Goal: Task Accomplishment & Management: Manage account settings

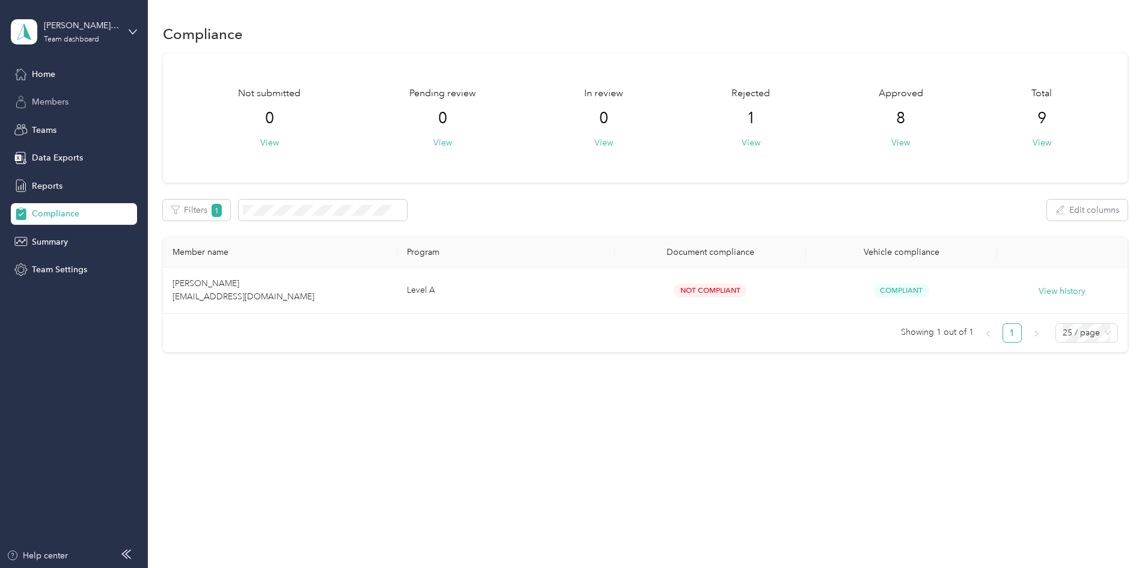
click at [59, 100] on span "Members" at bounding box center [50, 102] width 37 height 13
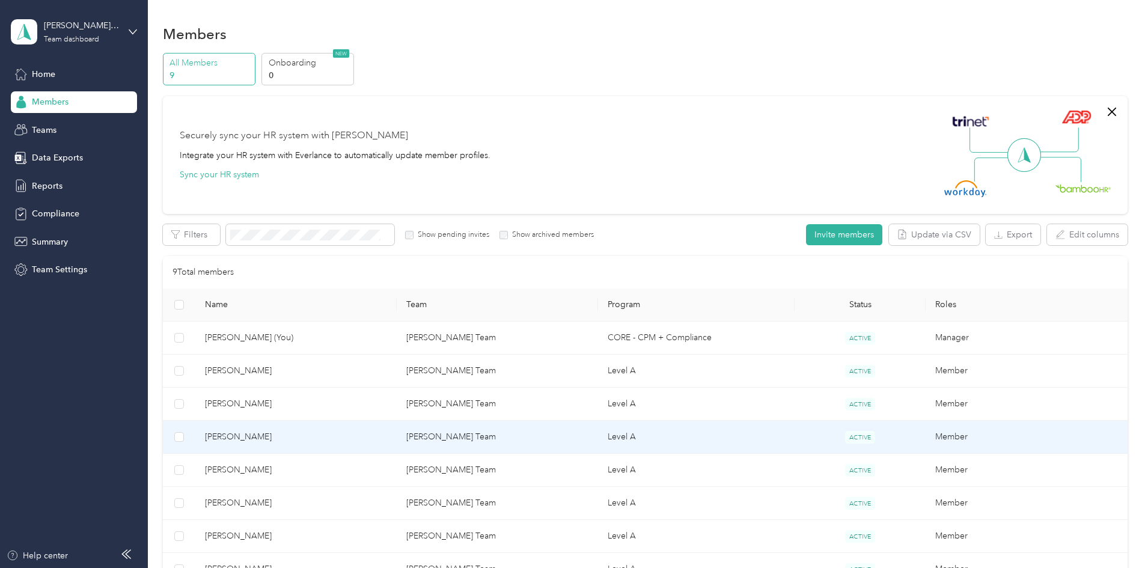
click at [303, 431] on span "[PERSON_NAME]" at bounding box center [296, 436] width 182 height 13
click at [303, 431] on div "Loading member data" at bounding box center [697, 284] width 1148 height 568
click at [303, 431] on span "[PERSON_NAME]" at bounding box center [296, 436] width 182 height 13
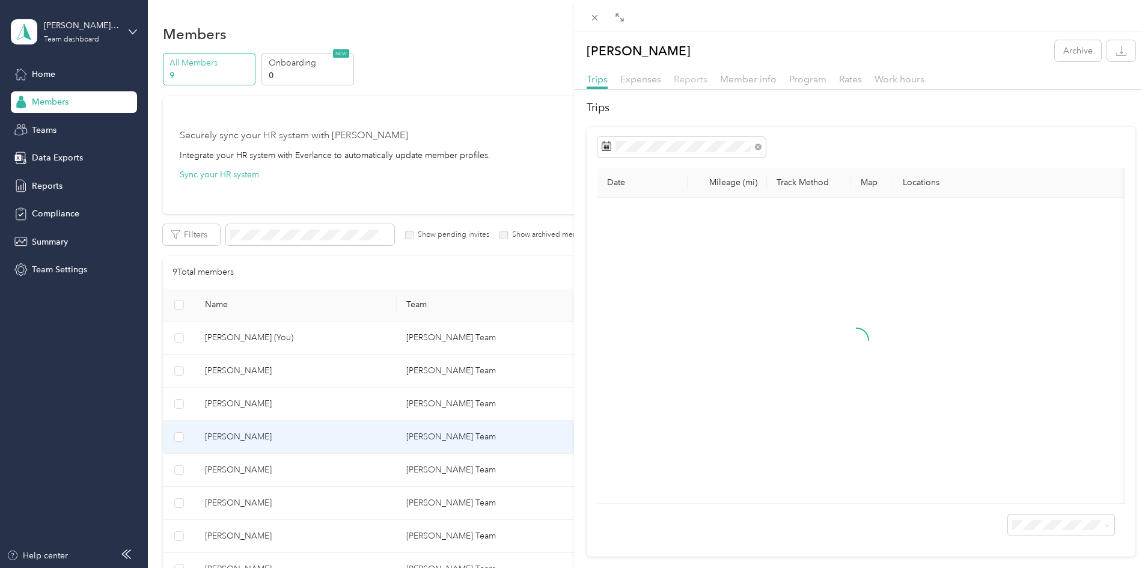
click at [692, 81] on span "Reports" at bounding box center [691, 78] width 34 height 11
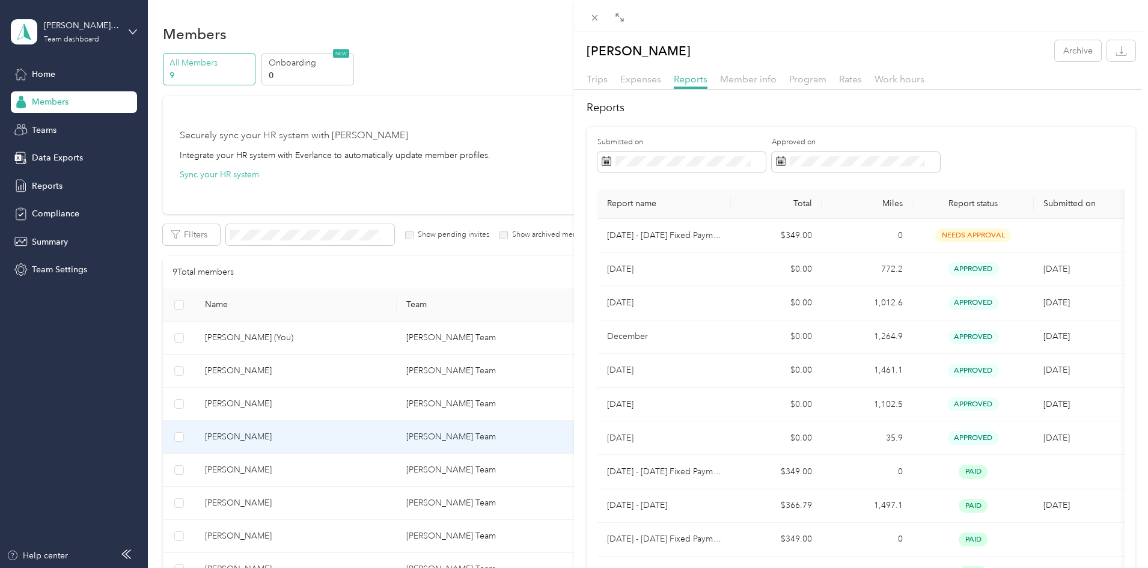
click at [322, 466] on div "[PERSON_NAME] Archive Trips Expenses Reports Member info Program Rates Work hou…" at bounding box center [574, 284] width 1148 height 568
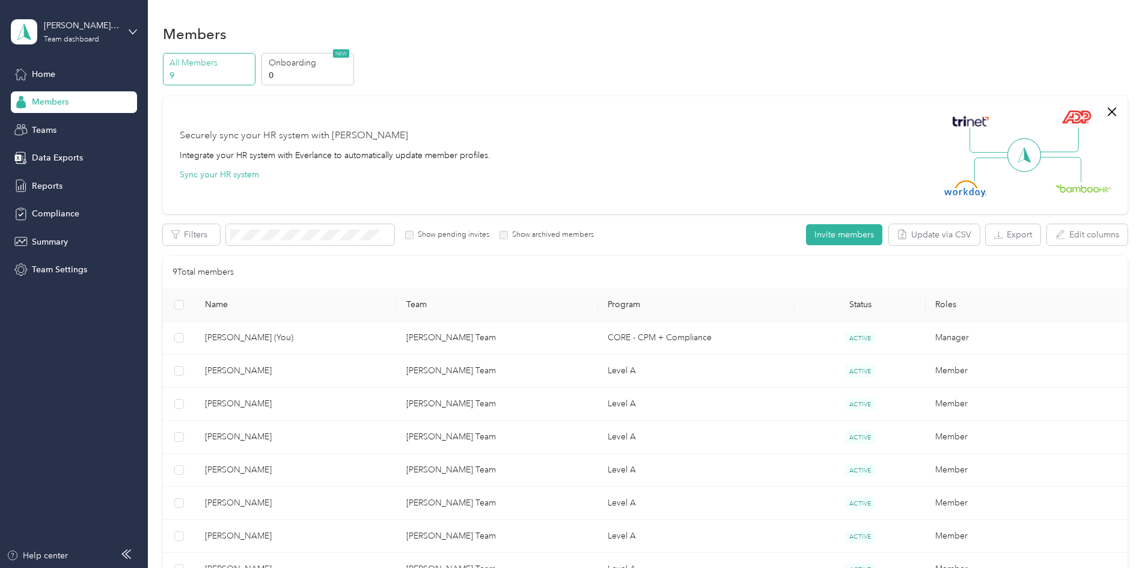
click at [322, 466] on div at bounding box center [574, 284] width 1148 height 568
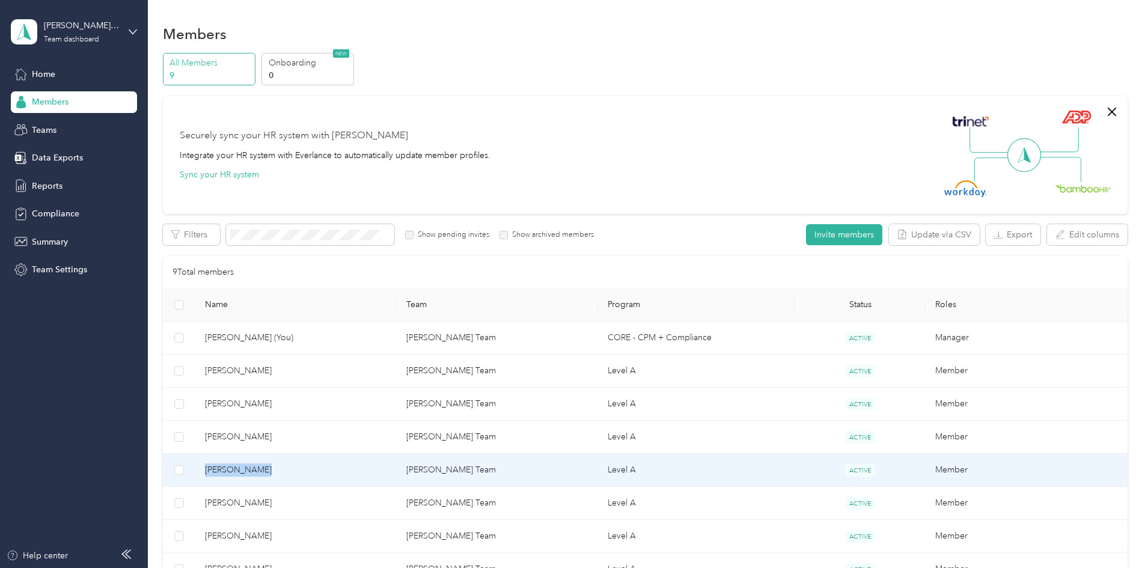
click at [322, 466] on span "[PERSON_NAME]" at bounding box center [296, 469] width 182 height 13
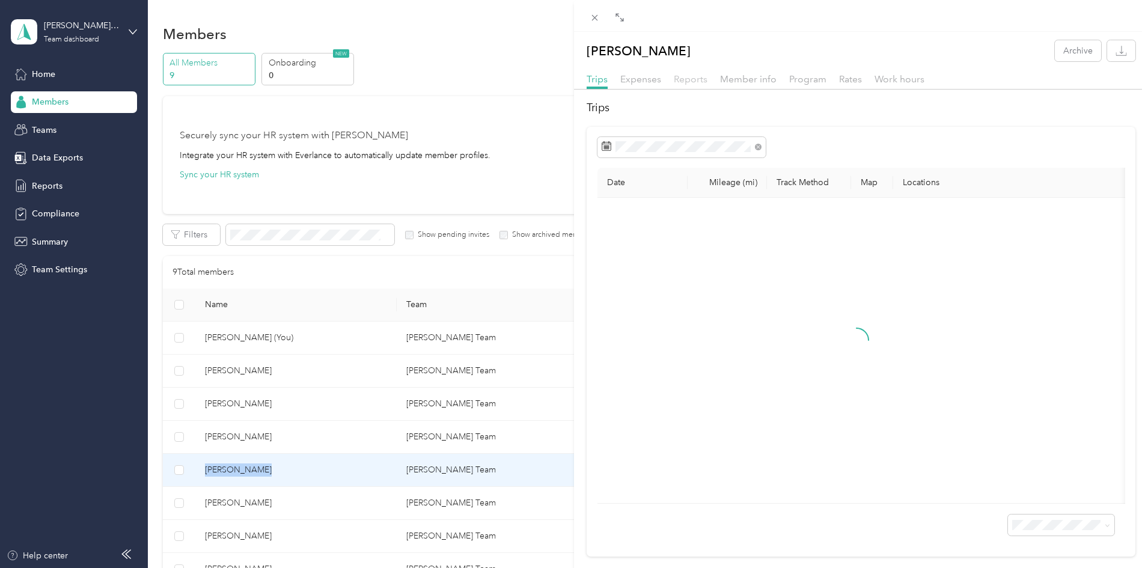
click at [690, 82] on span "Reports" at bounding box center [691, 78] width 34 height 11
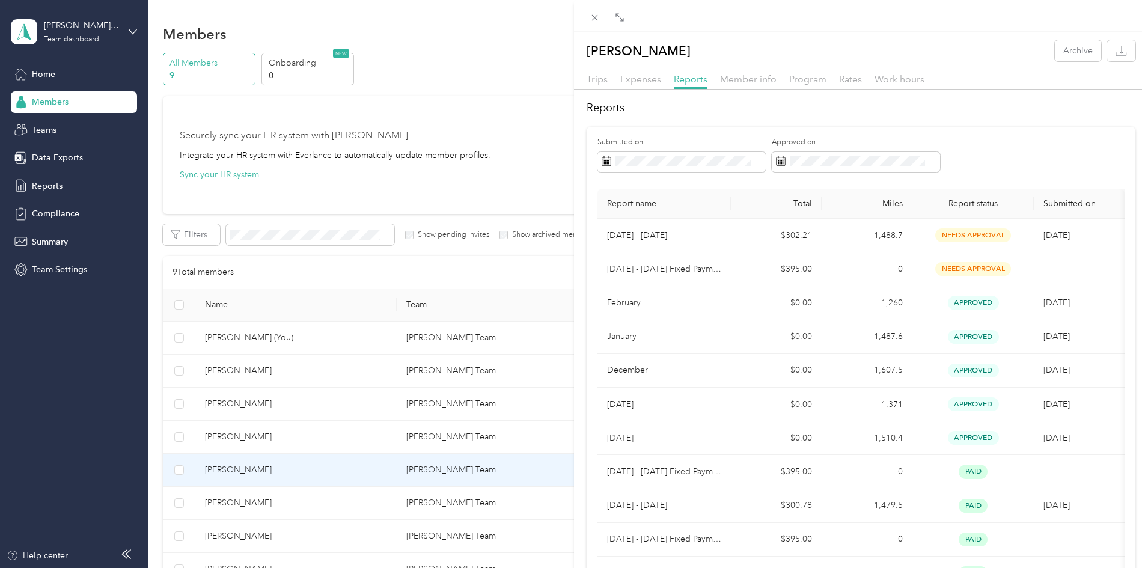
click at [392, 483] on div "[PERSON_NAME] Archive Trips Expenses Reports Member info Program Rates Work hou…" at bounding box center [574, 284] width 1148 height 568
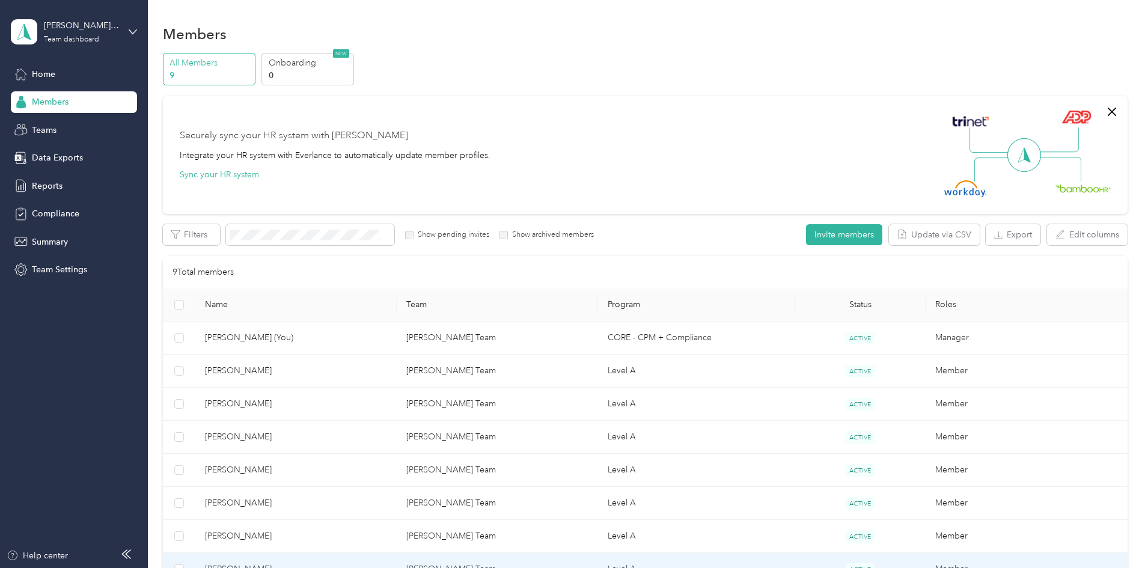
click at [337, 565] on span "[PERSON_NAME]" at bounding box center [296, 568] width 182 height 13
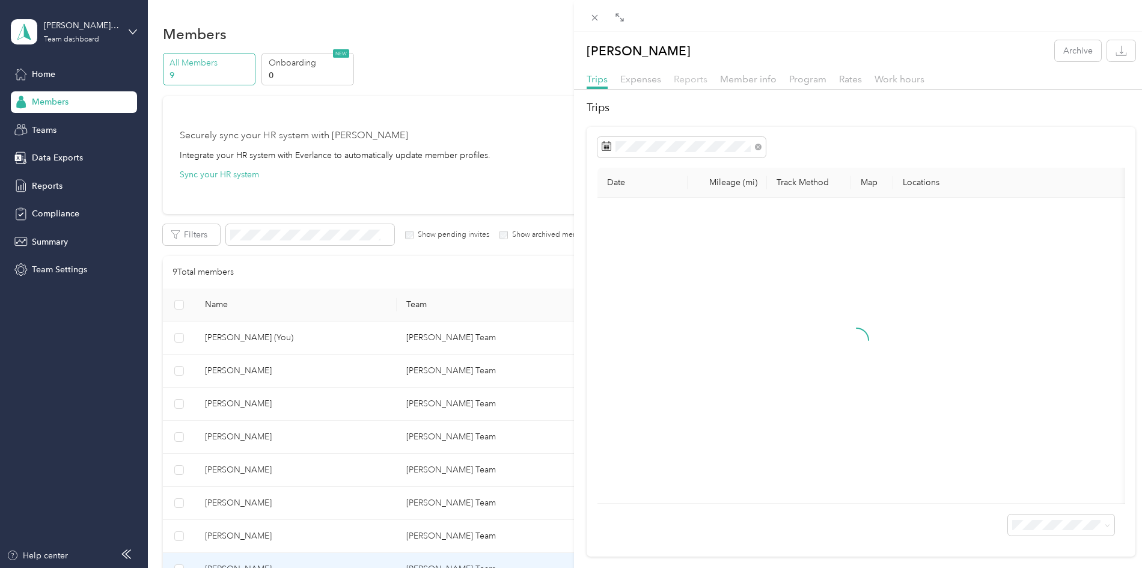
click at [685, 78] on span "Reports" at bounding box center [691, 78] width 34 height 11
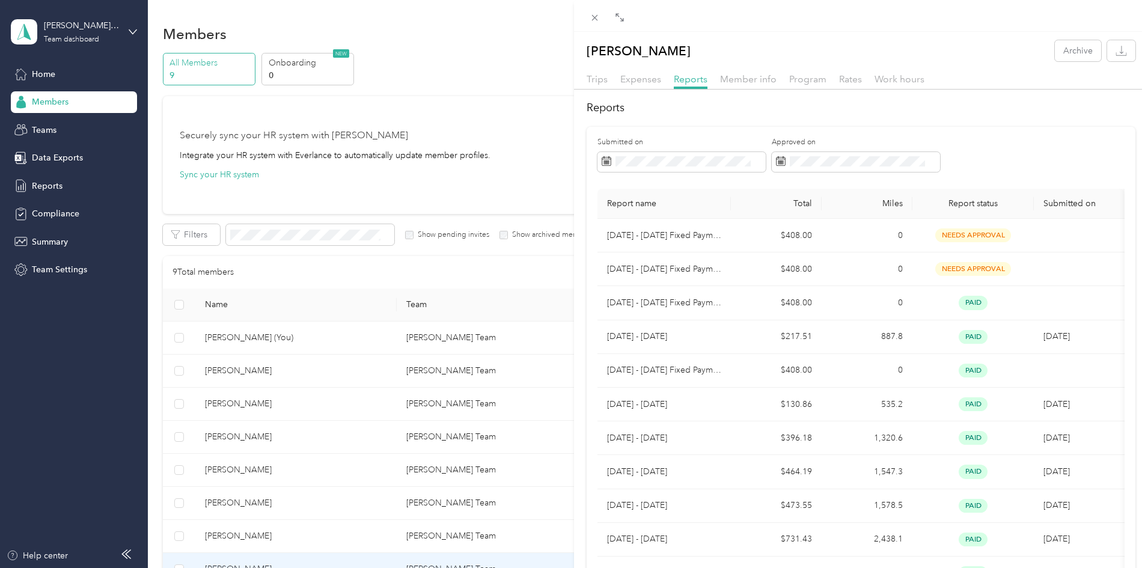
click at [306, 474] on div "[PERSON_NAME] Archive Trips Expenses Reports Member info Program Rates Work hou…" at bounding box center [574, 284] width 1148 height 568
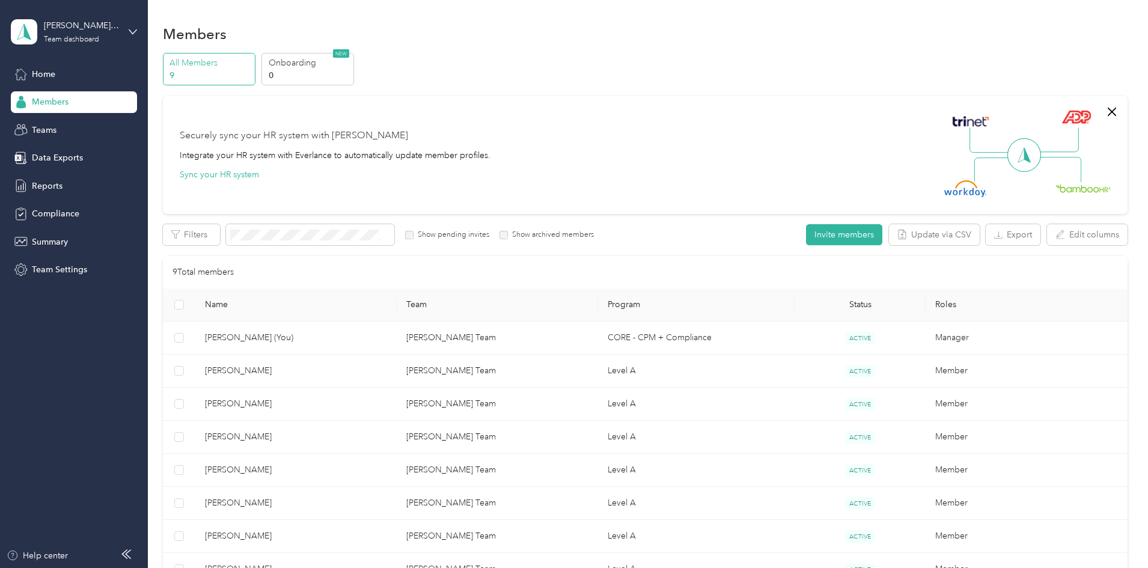
click at [306, 474] on div at bounding box center [574, 284] width 1148 height 568
click at [308, 470] on div at bounding box center [574, 284] width 1148 height 568
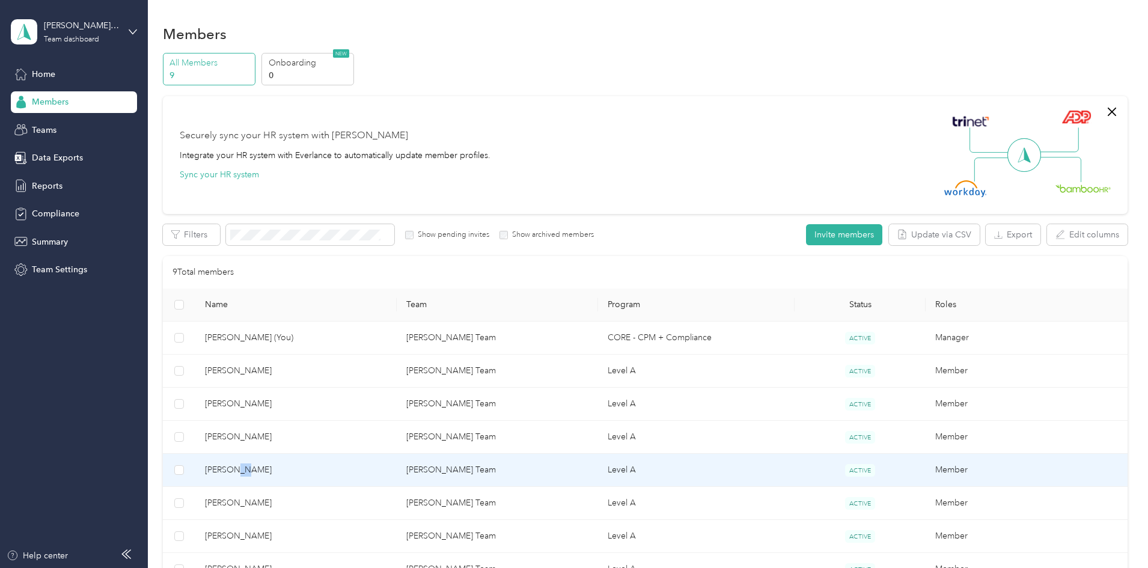
click at [308, 470] on span "[PERSON_NAME]" at bounding box center [296, 469] width 182 height 13
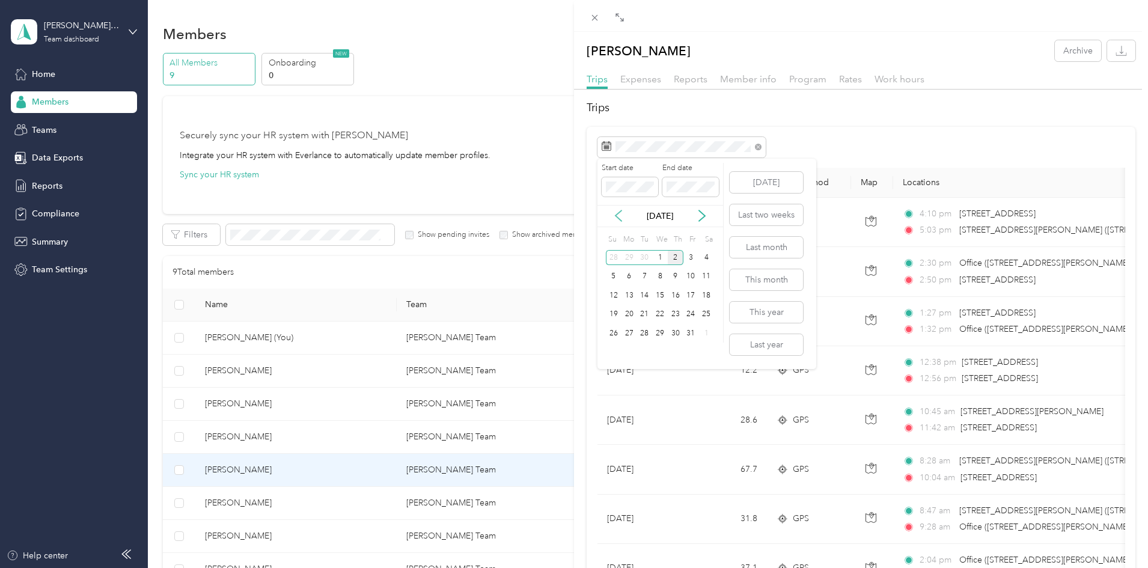
click at [619, 213] on icon at bounding box center [618, 216] width 12 height 12
click at [630, 256] on div "1" at bounding box center [629, 257] width 16 height 15
click at [643, 331] on div "30" at bounding box center [644, 333] width 16 height 15
